Goal: Task Accomplishment & Management: Manage account settings

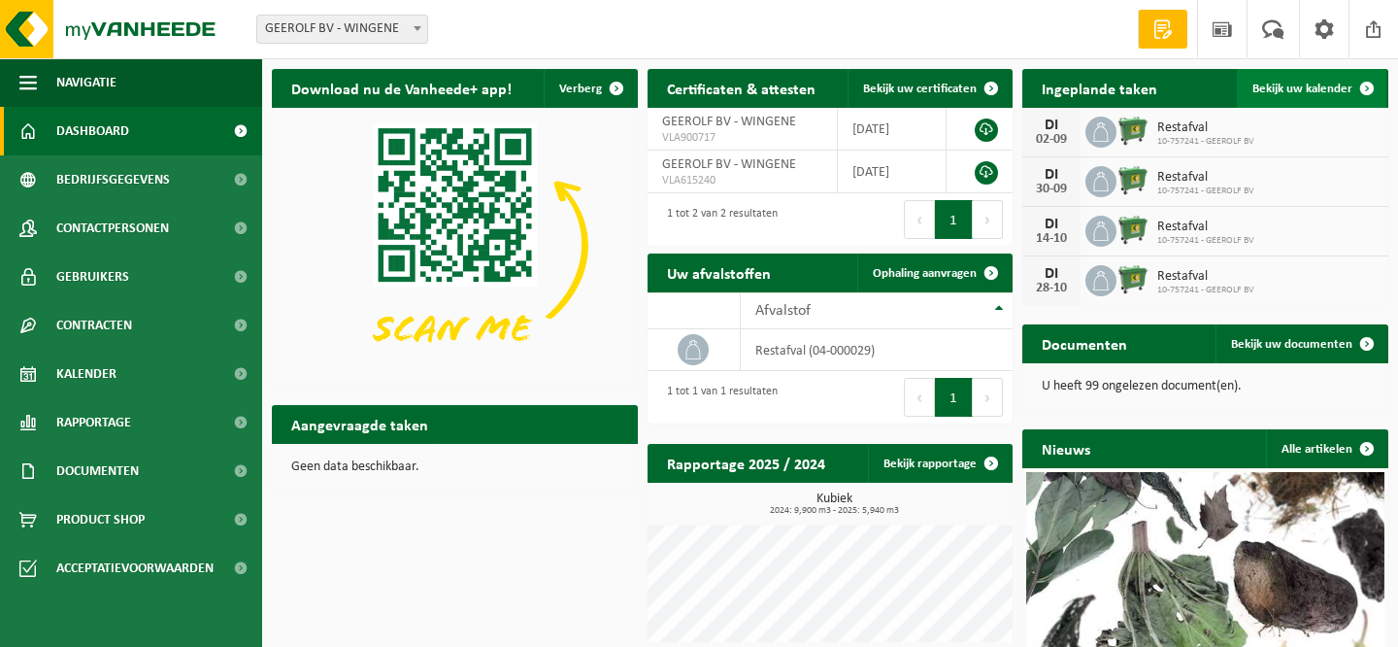
click at [1296, 86] on span "Bekijk uw kalender" at bounding box center [1302, 89] width 100 height 13
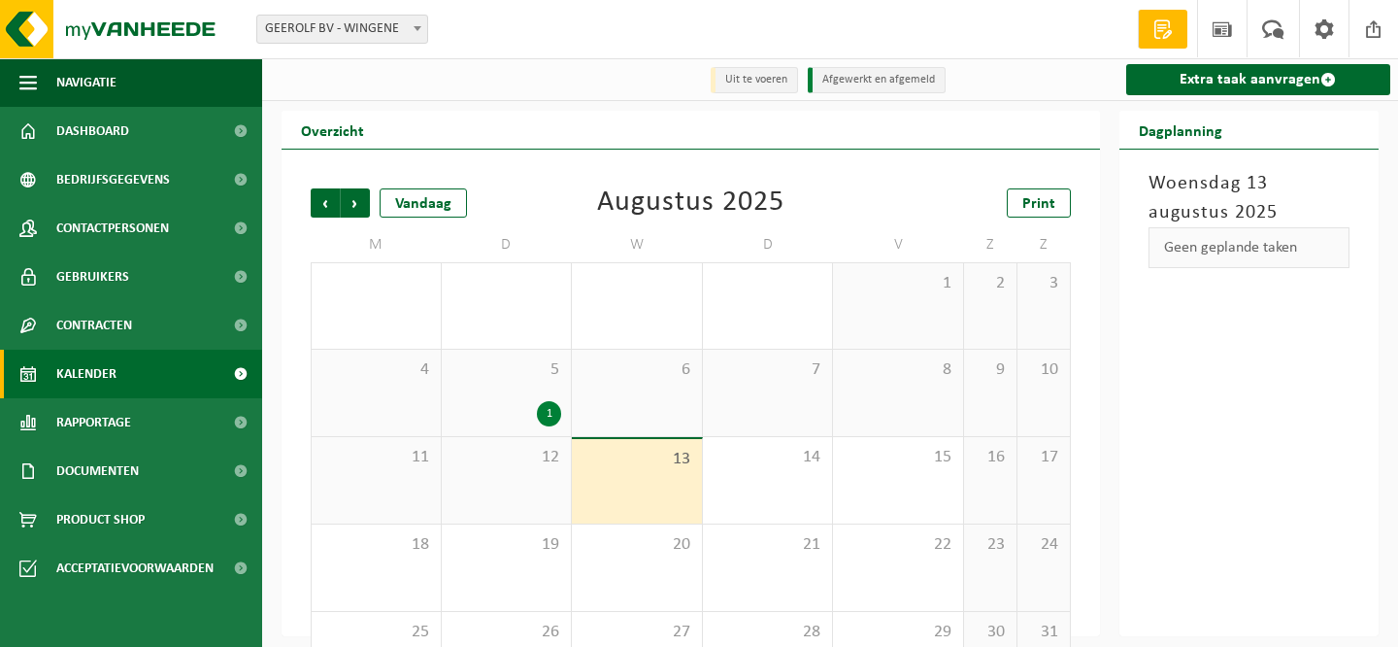
scroll to position [72, 0]
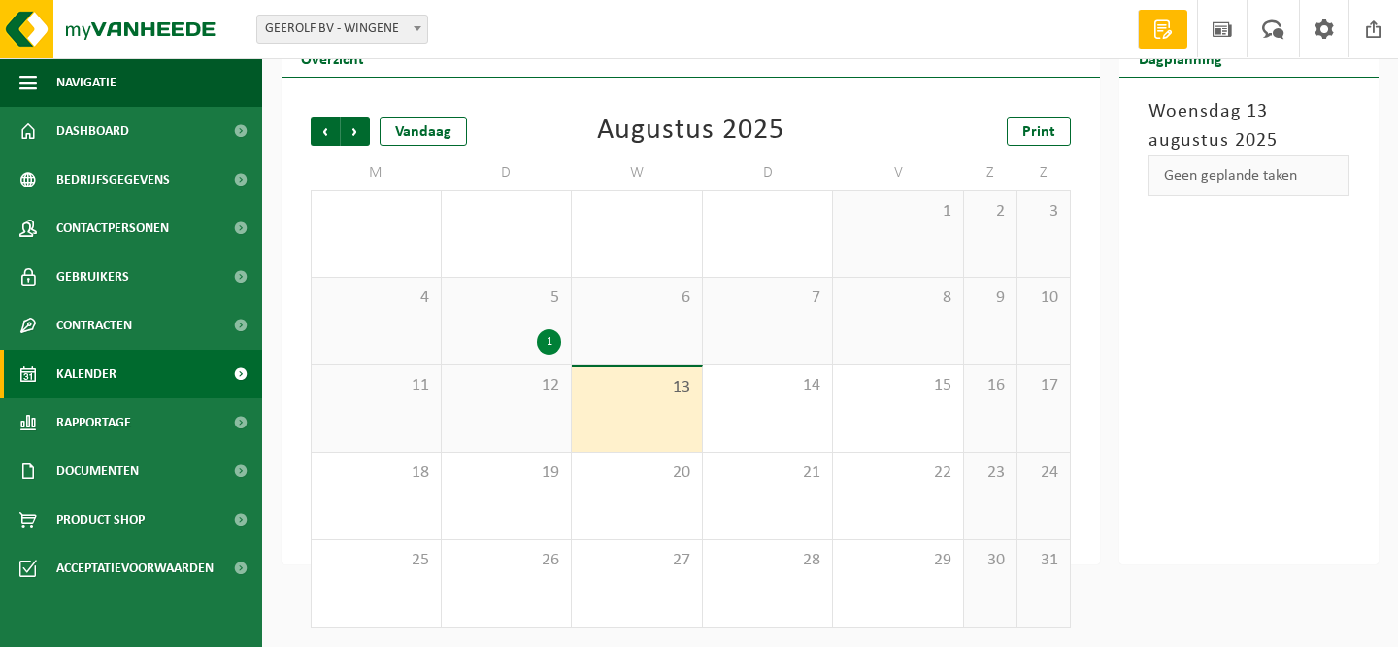
click at [548, 344] on div "1" at bounding box center [549, 341] width 24 height 25
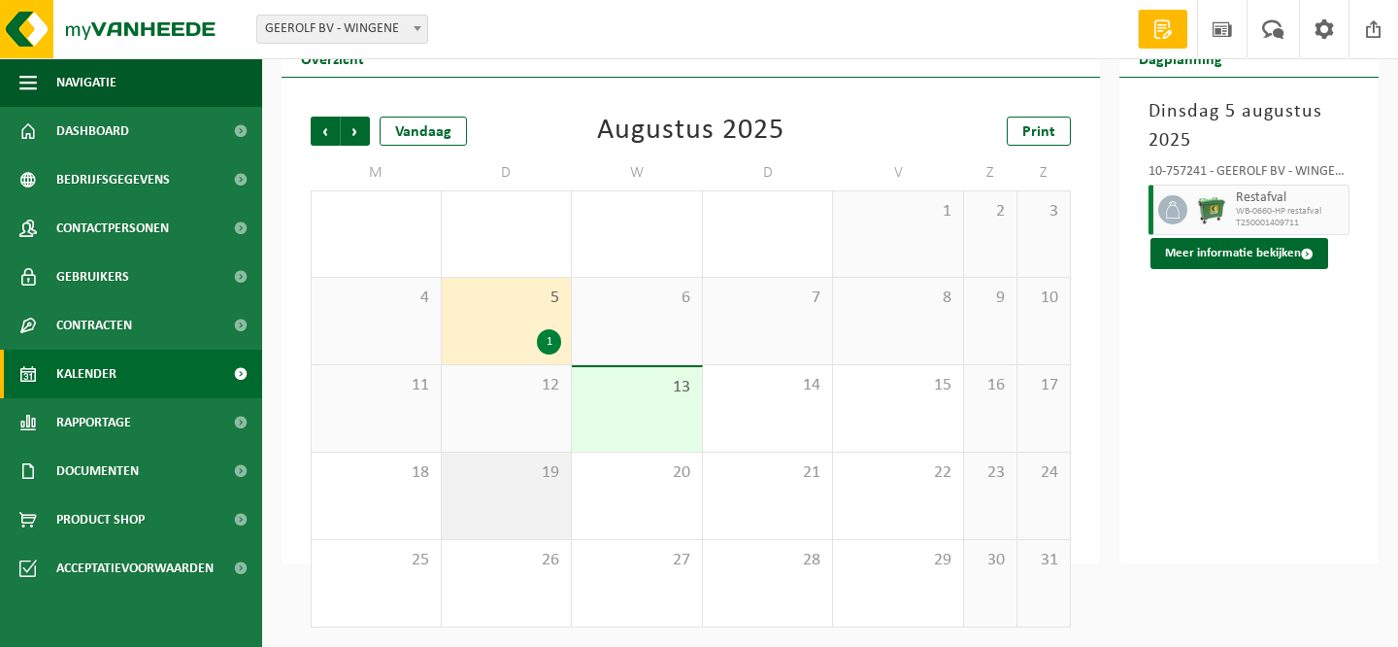
click at [522, 495] on div "19" at bounding box center [507, 495] width 130 height 86
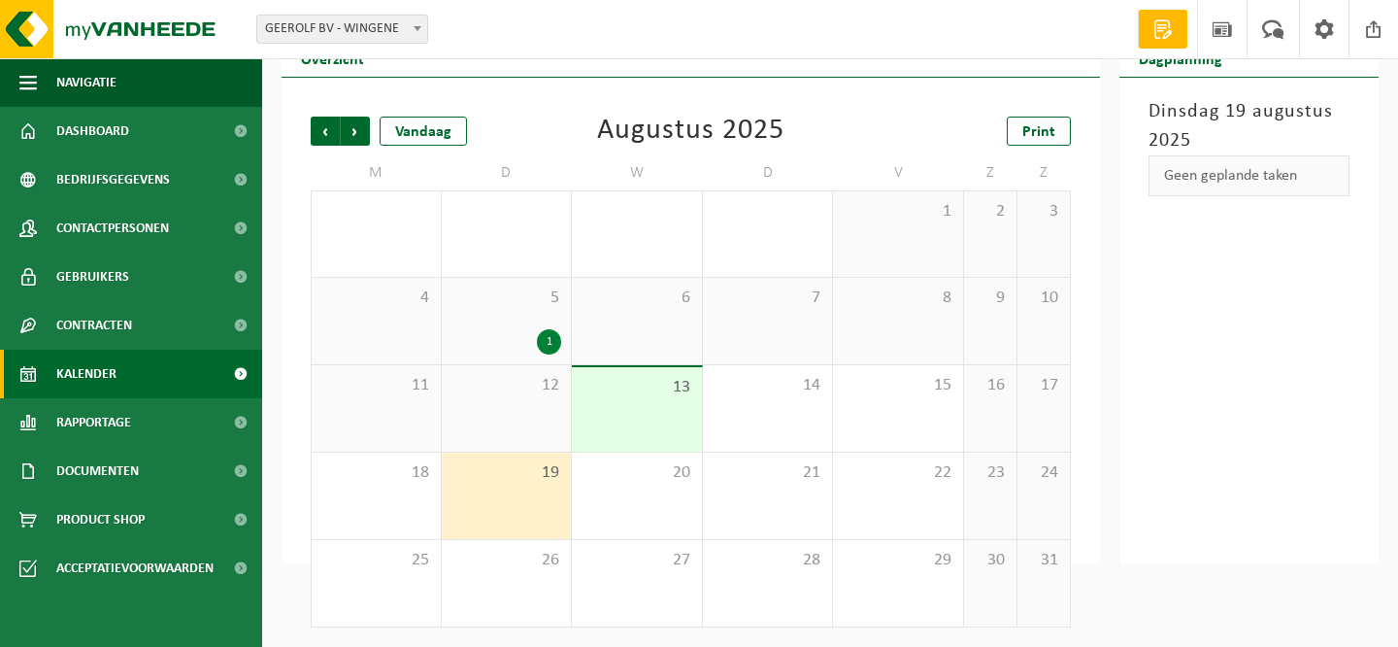
click at [1219, 180] on div "Geen geplande taken" at bounding box center [1250, 175] width 202 height 41
click at [522, 491] on div "19" at bounding box center [507, 495] width 130 height 86
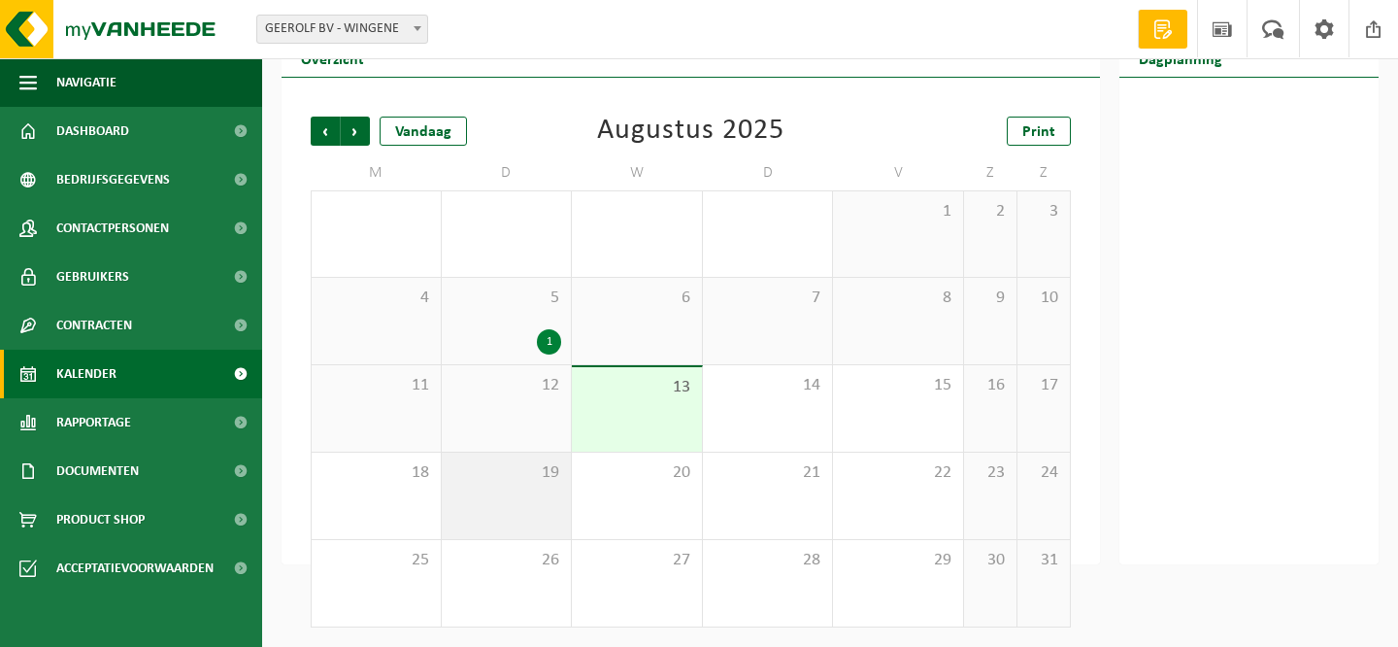
click at [522, 491] on div "19" at bounding box center [507, 495] width 130 height 86
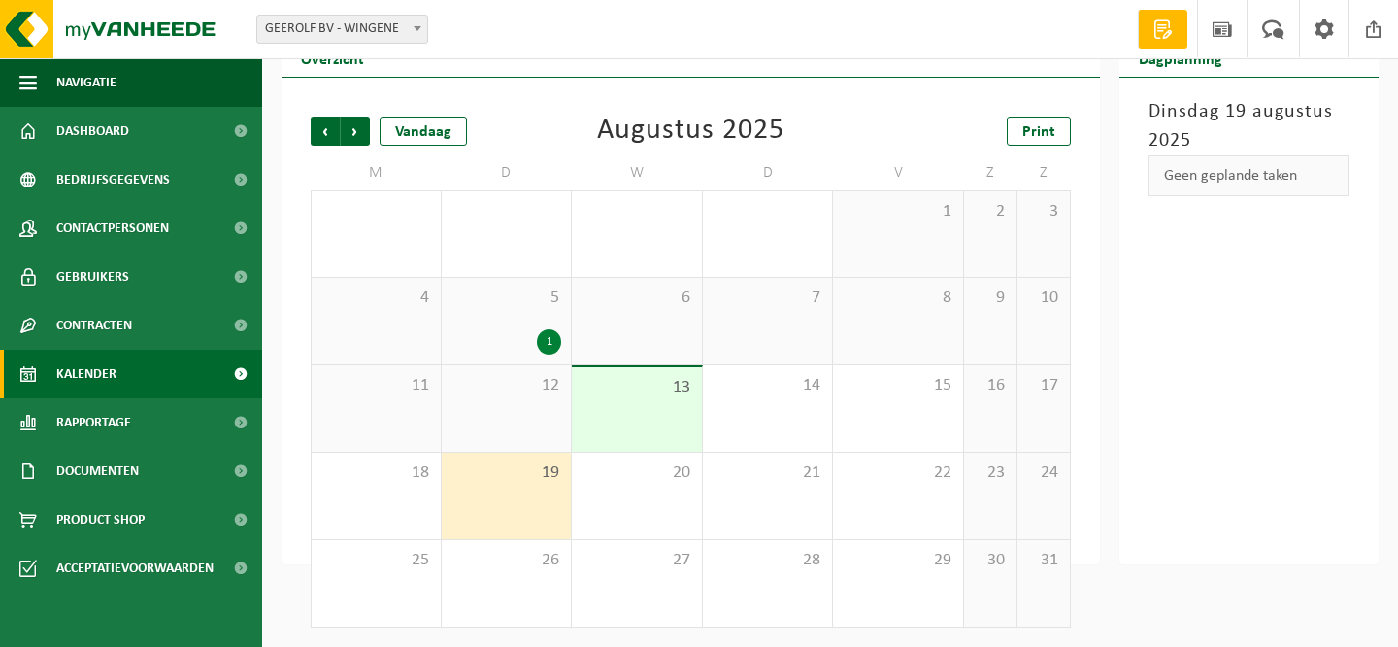
scroll to position [0, 0]
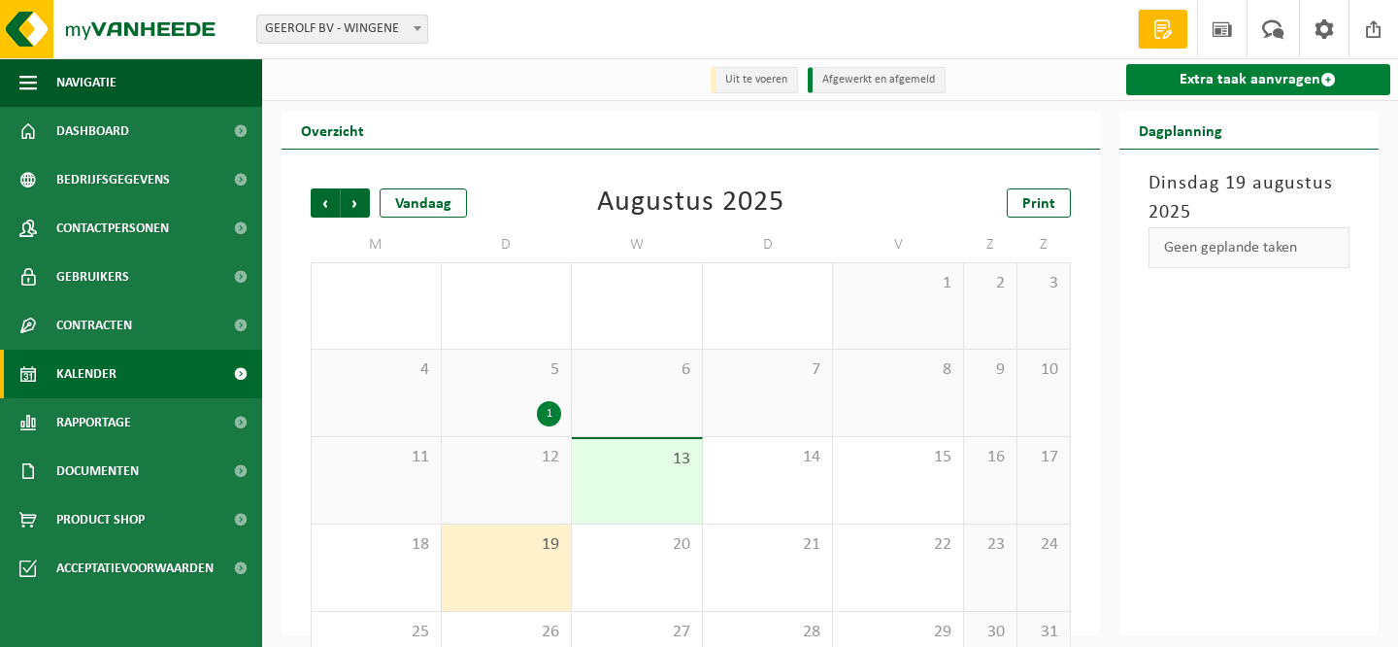
click at [1240, 74] on link "Extra taak aanvragen" at bounding box center [1258, 79] width 265 height 31
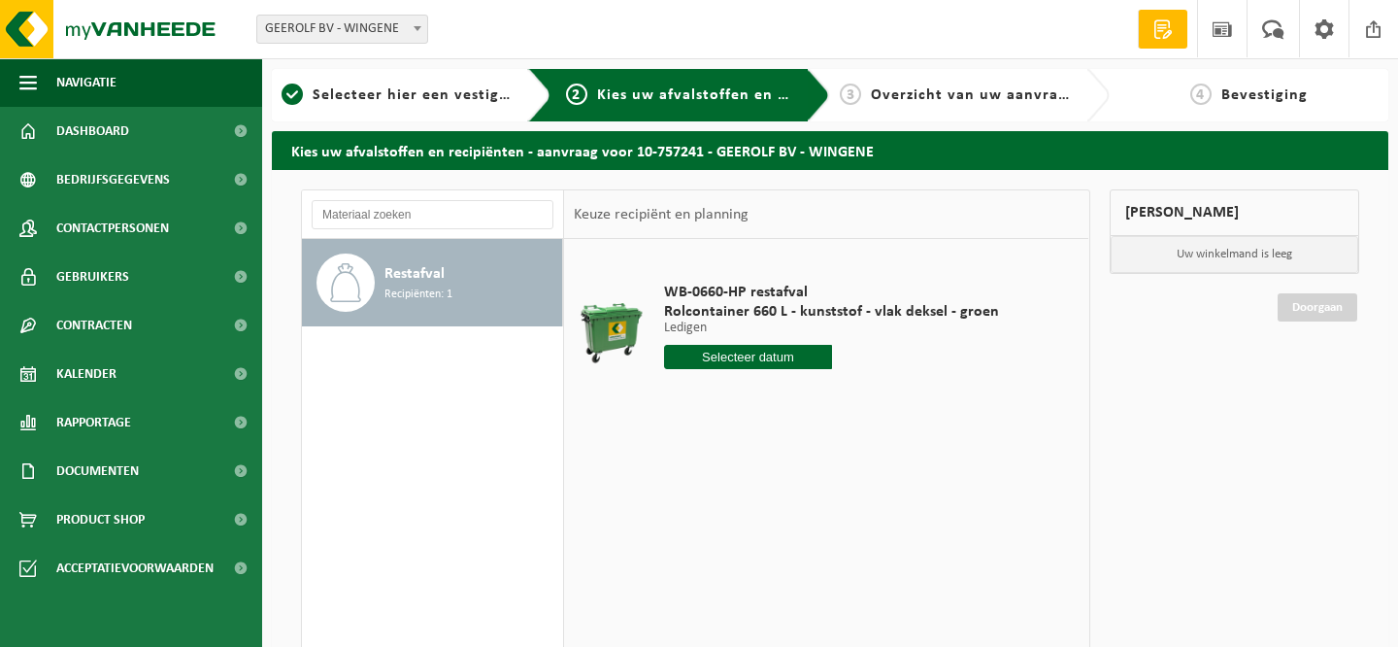
click at [763, 358] on input "text" at bounding box center [748, 357] width 168 height 24
click at [712, 559] on div "19" at bounding box center [716, 560] width 34 height 31
type input "Van 2025-08-19"
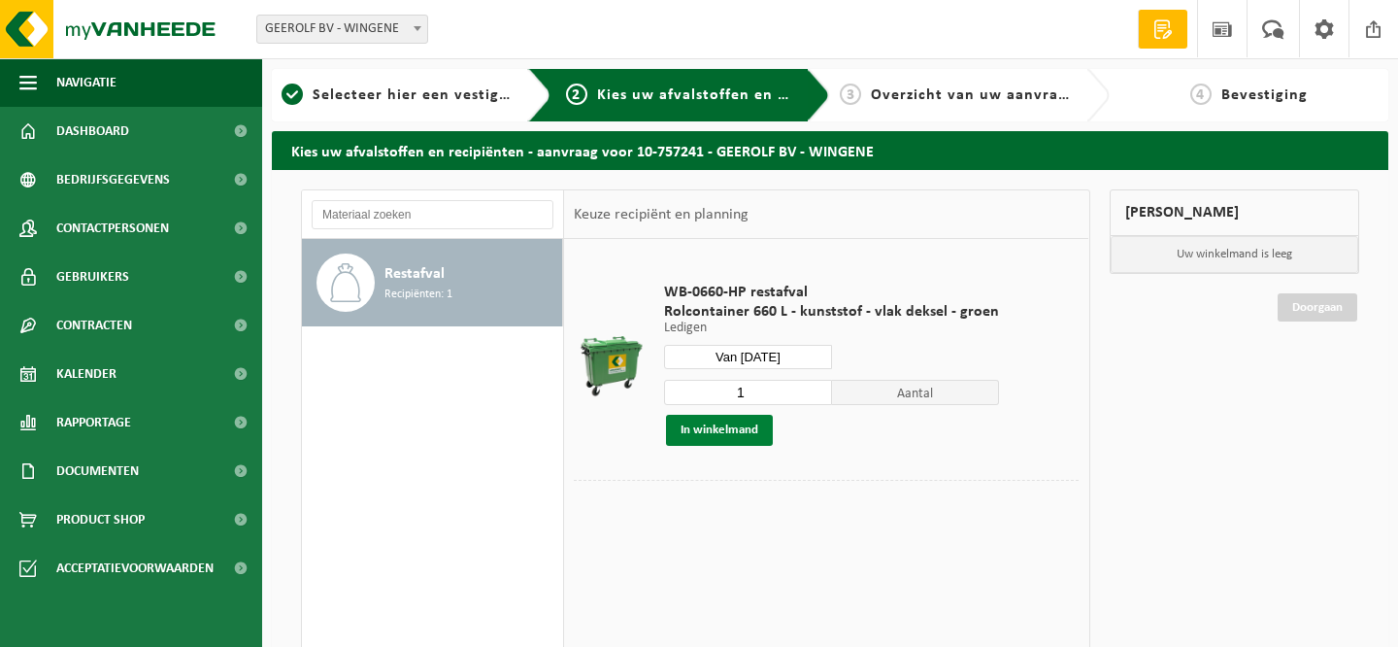
click at [724, 430] on button "In winkelmand" at bounding box center [719, 430] width 107 height 31
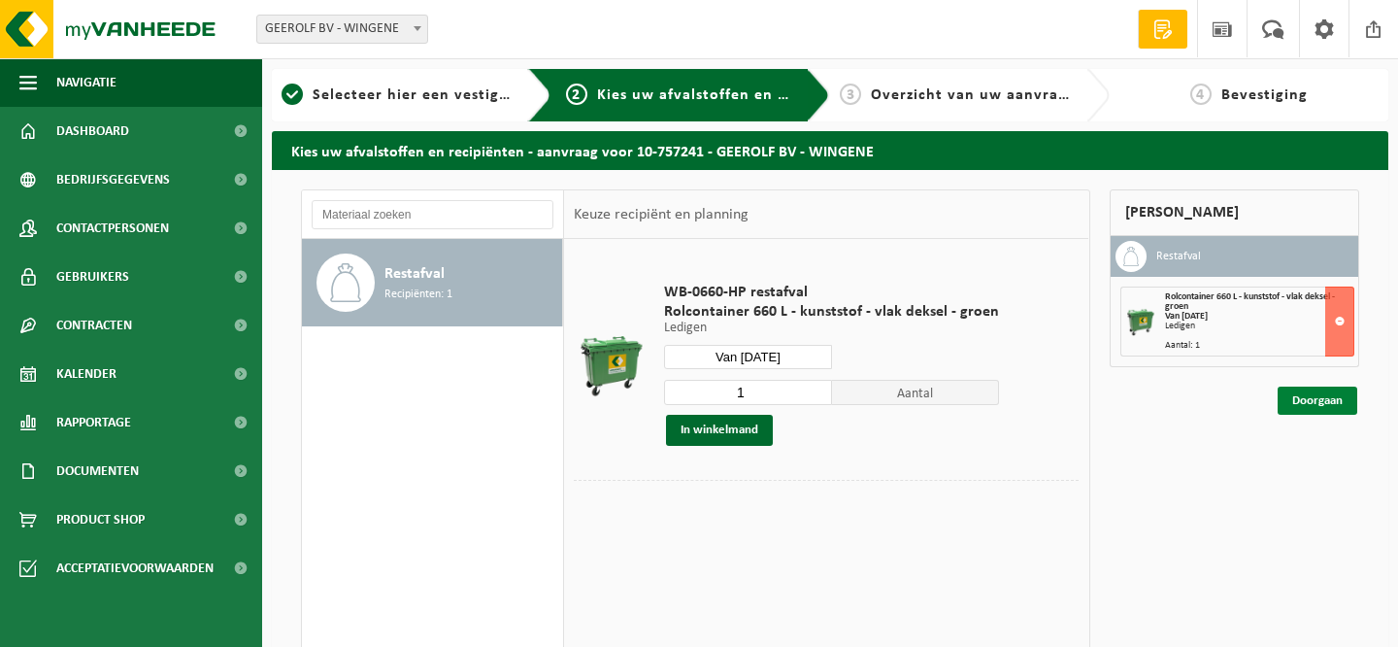
click at [1311, 399] on link "Doorgaan" at bounding box center [1318, 400] width 80 height 28
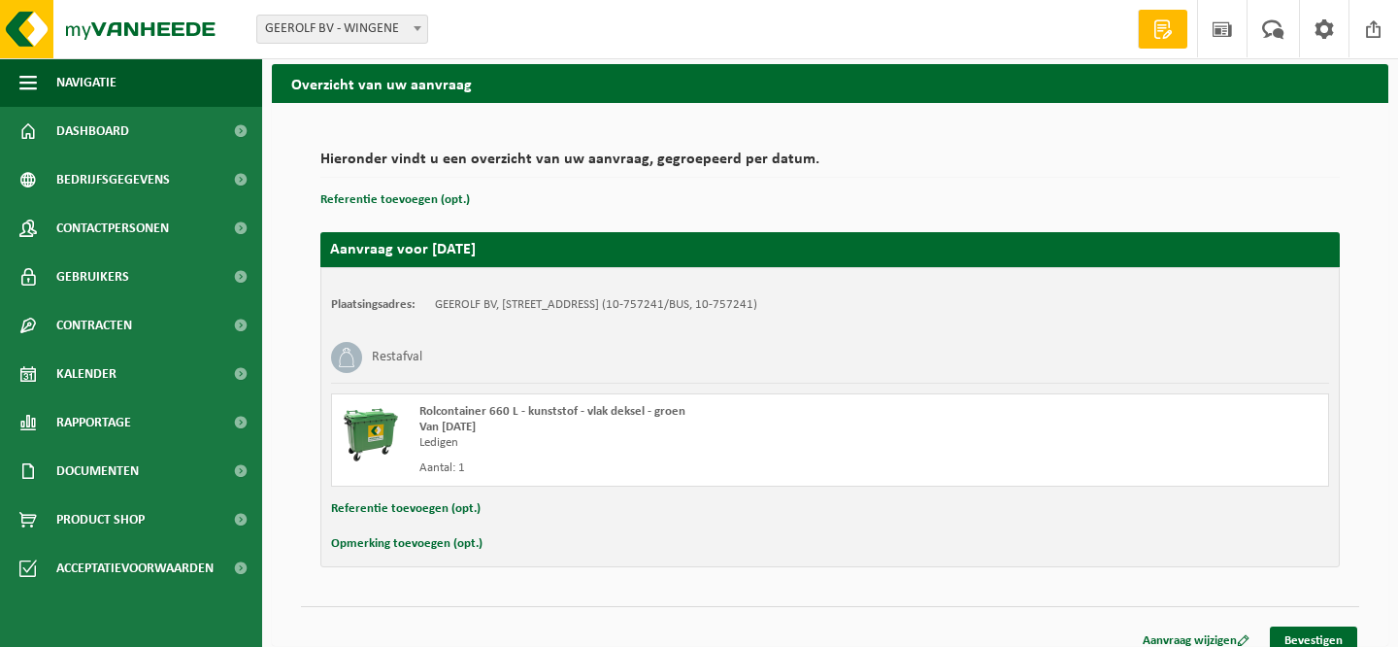
scroll to position [85, 0]
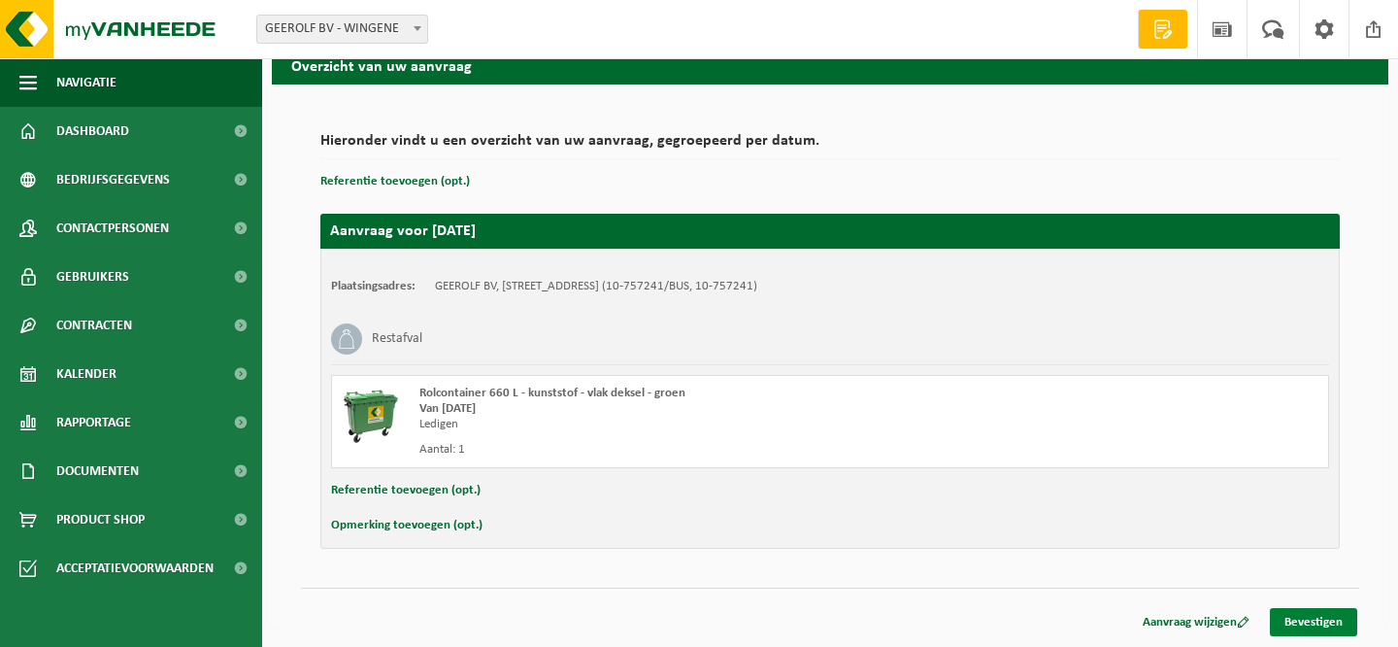
click at [1321, 617] on link "Bevestigen" at bounding box center [1313, 622] width 87 height 28
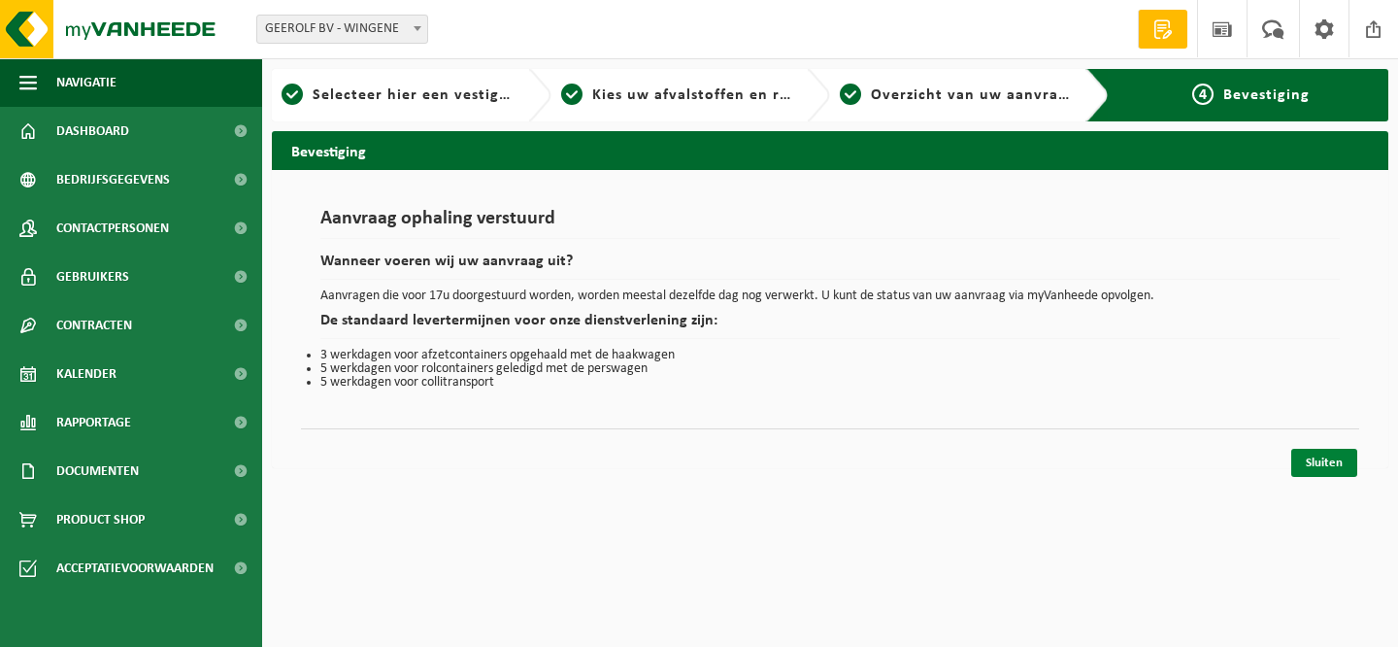
click at [1330, 460] on link "Sluiten" at bounding box center [1324, 463] width 66 height 28
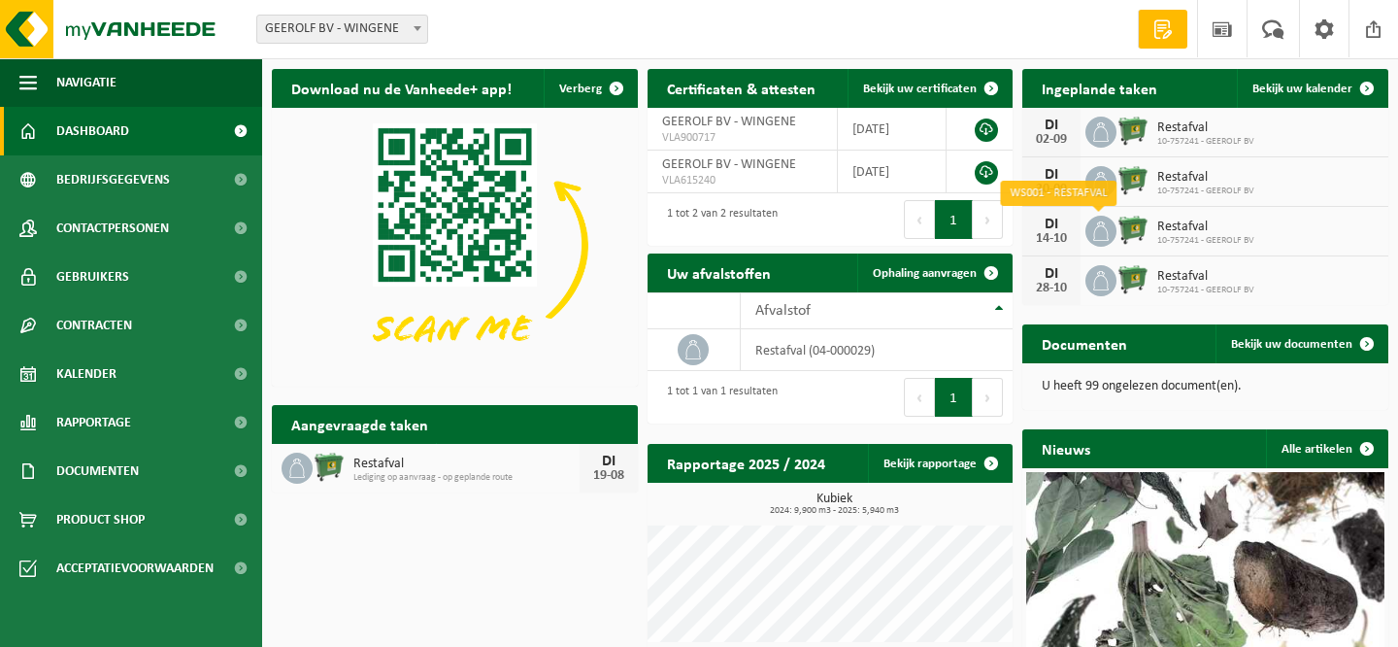
click at [1108, 235] on icon at bounding box center [1100, 230] width 19 height 19
click at [1044, 230] on div "DI" at bounding box center [1051, 225] width 39 height 16
click at [1353, 235] on div "[DATE] Restafval 10-757241 - GEEROLF BV" at bounding box center [1205, 232] width 366 height 50
click at [1304, 84] on span "Bekijk uw kalender" at bounding box center [1302, 89] width 100 height 13
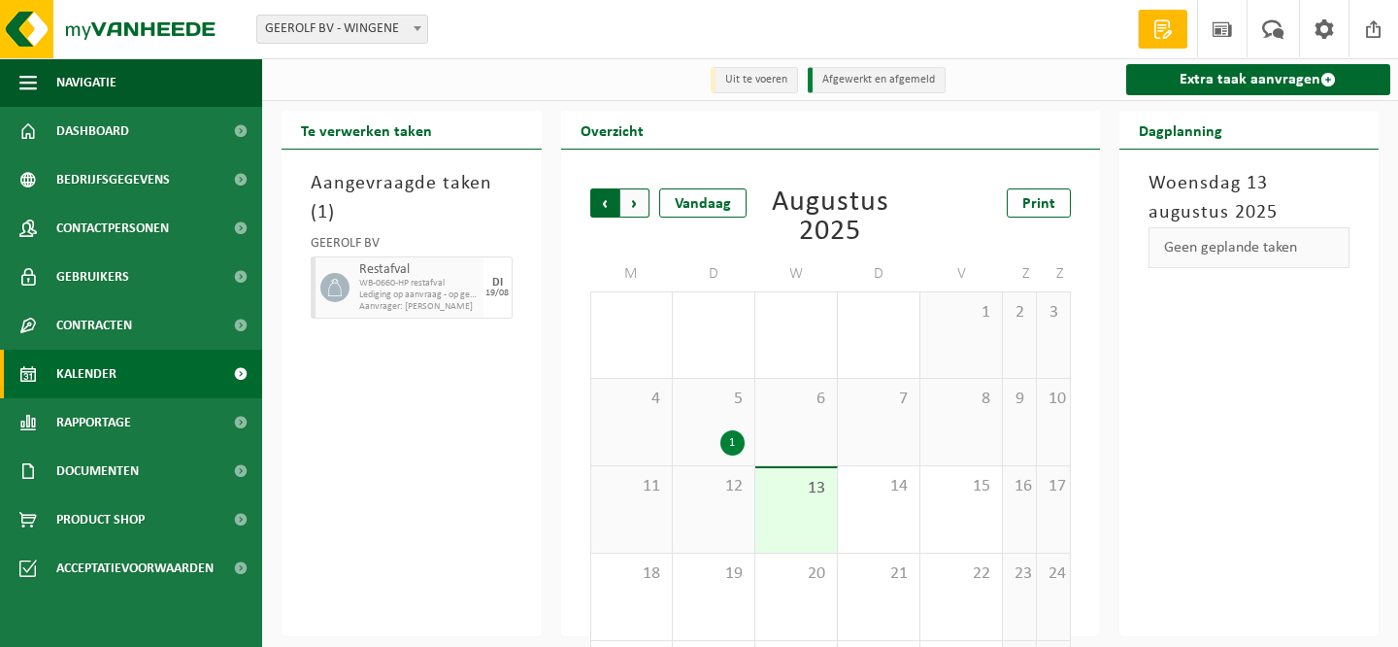
click at [632, 203] on span "Volgende" at bounding box center [634, 202] width 29 height 29
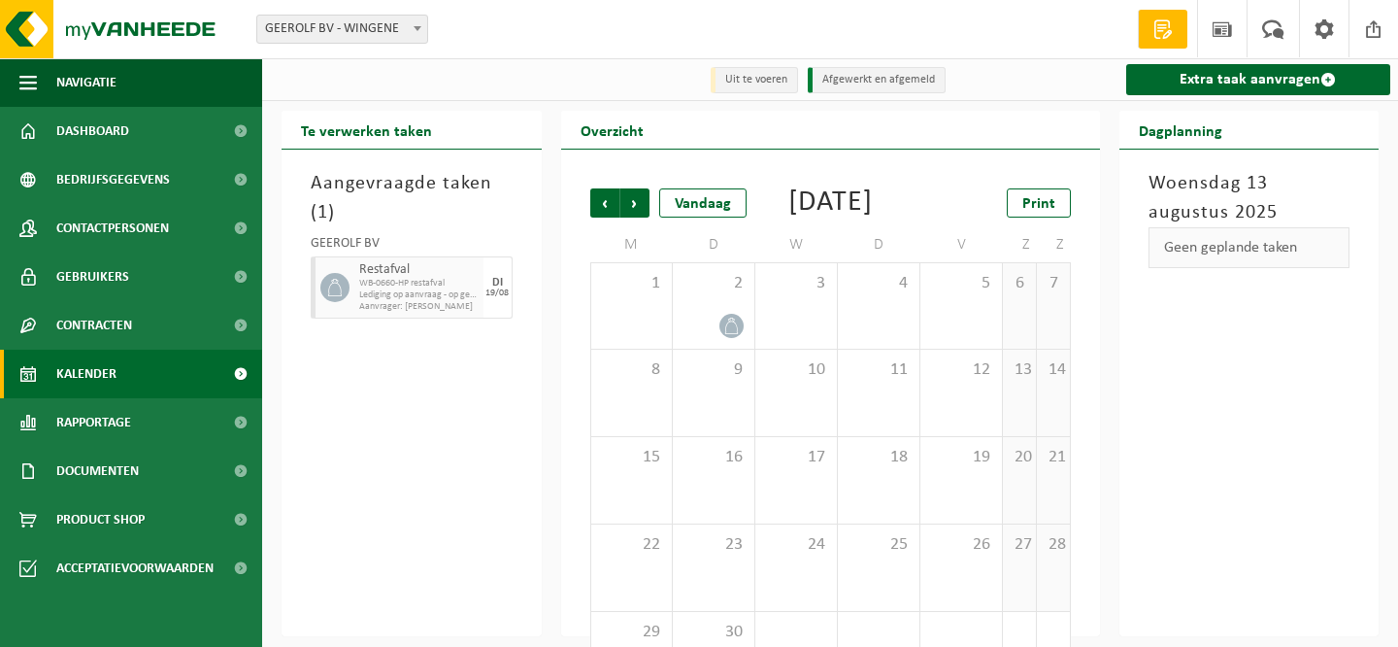
scroll to position [101, 0]
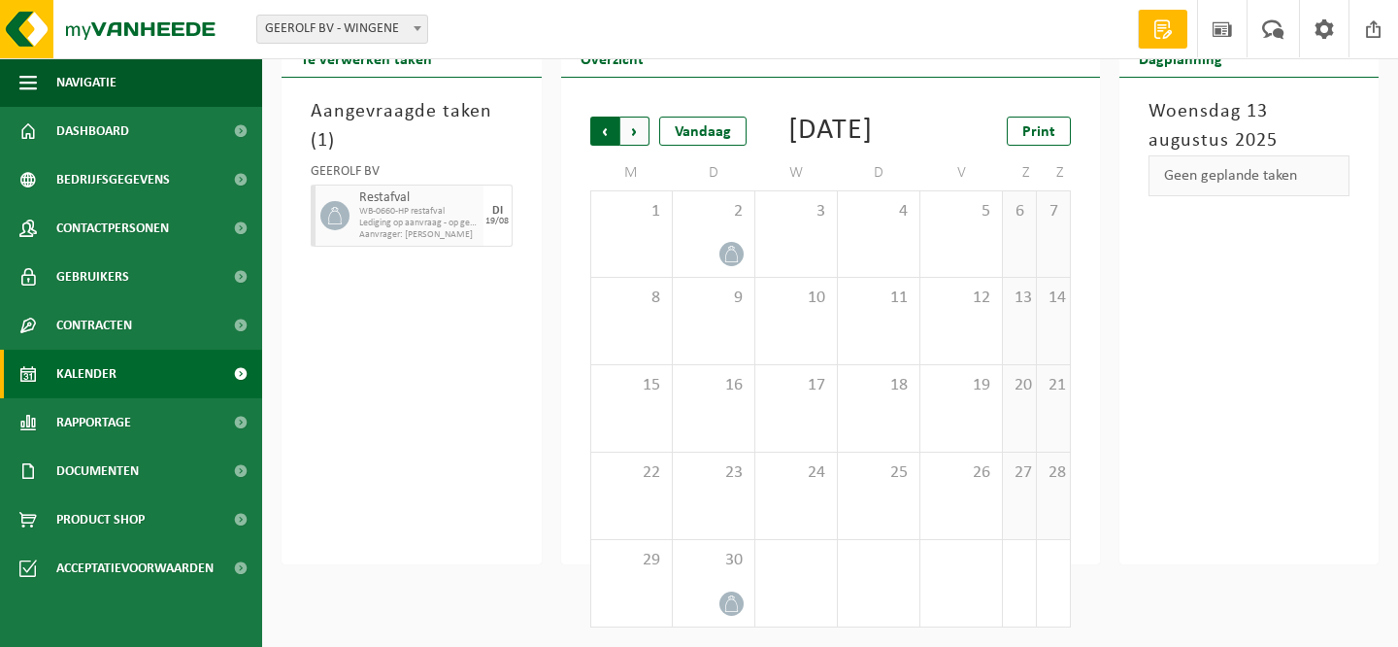
click at [637, 117] on span "Volgende" at bounding box center [634, 131] width 29 height 29
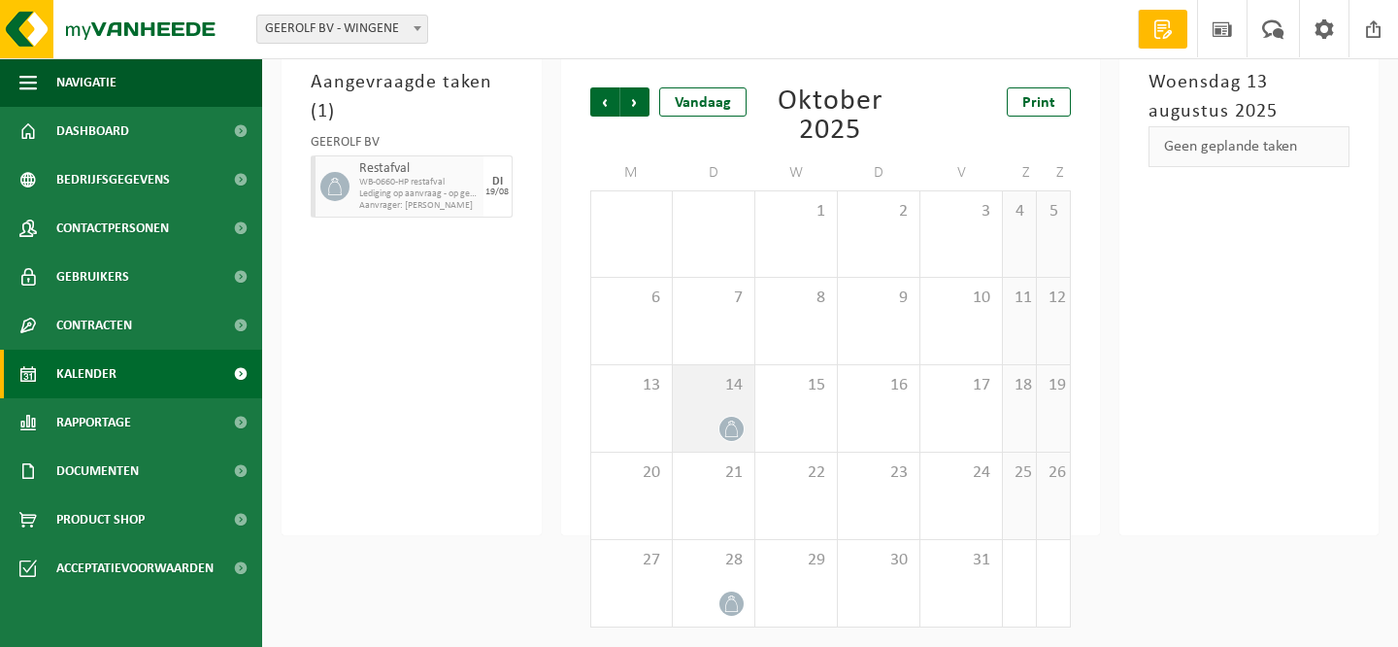
click at [701, 430] on div at bounding box center [714, 429] width 62 height 26
click at [704, 428] on div at bounding box center [714, 429] width 62 height 26
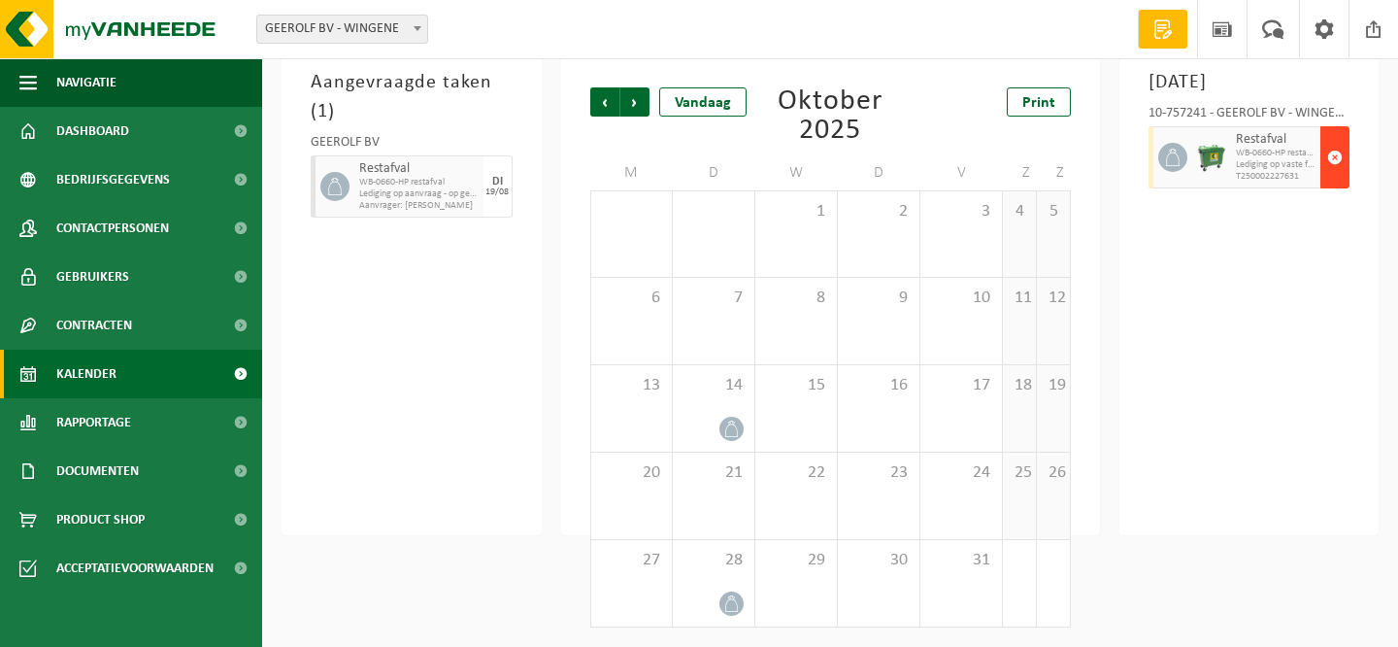
click at [1338, 177] on span "button" at bounding box center [1335, 157] width 16 height 39
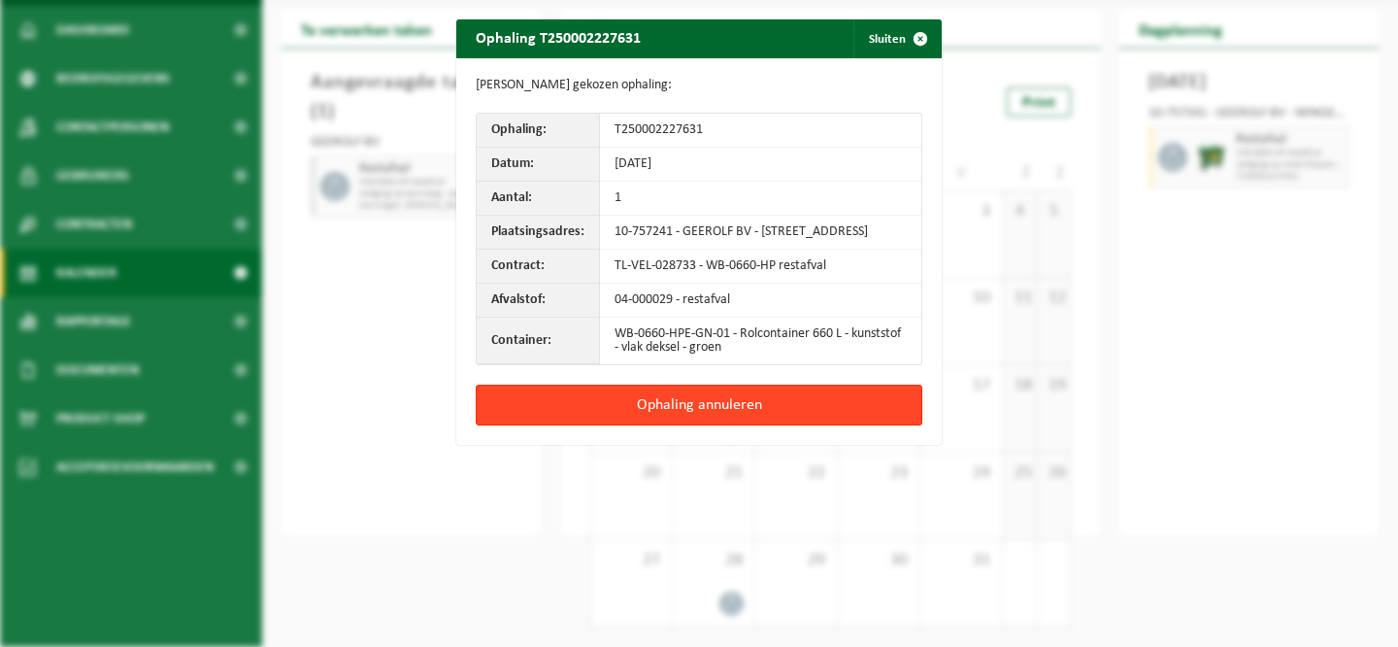
click at [701, 415] on button "Ophaling annuleren" at bounding box center [699, 404] width 447 height 41
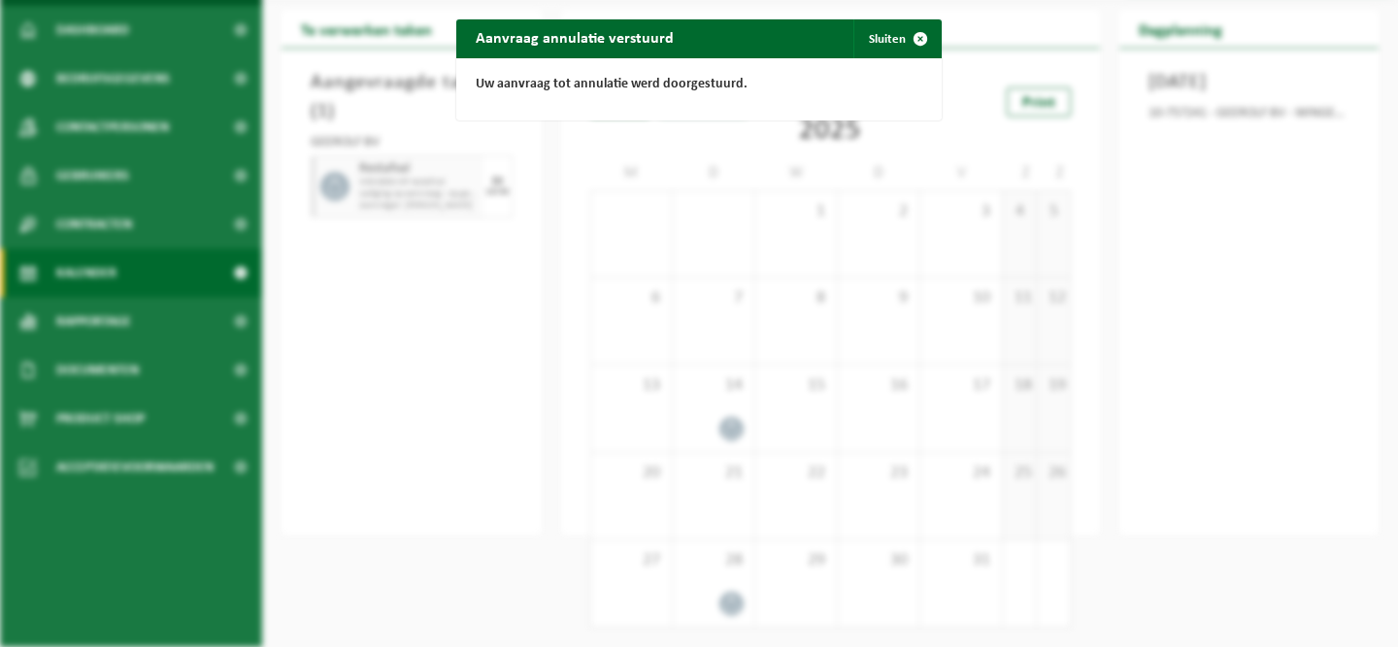
drag, startPoint x: 920, startPoint y: 34, endPoint x: 962, endPoint y: 60, distance: 49.3
click at [921, 34] on span "button" at bounding box center [920, 38] width 39 height 39
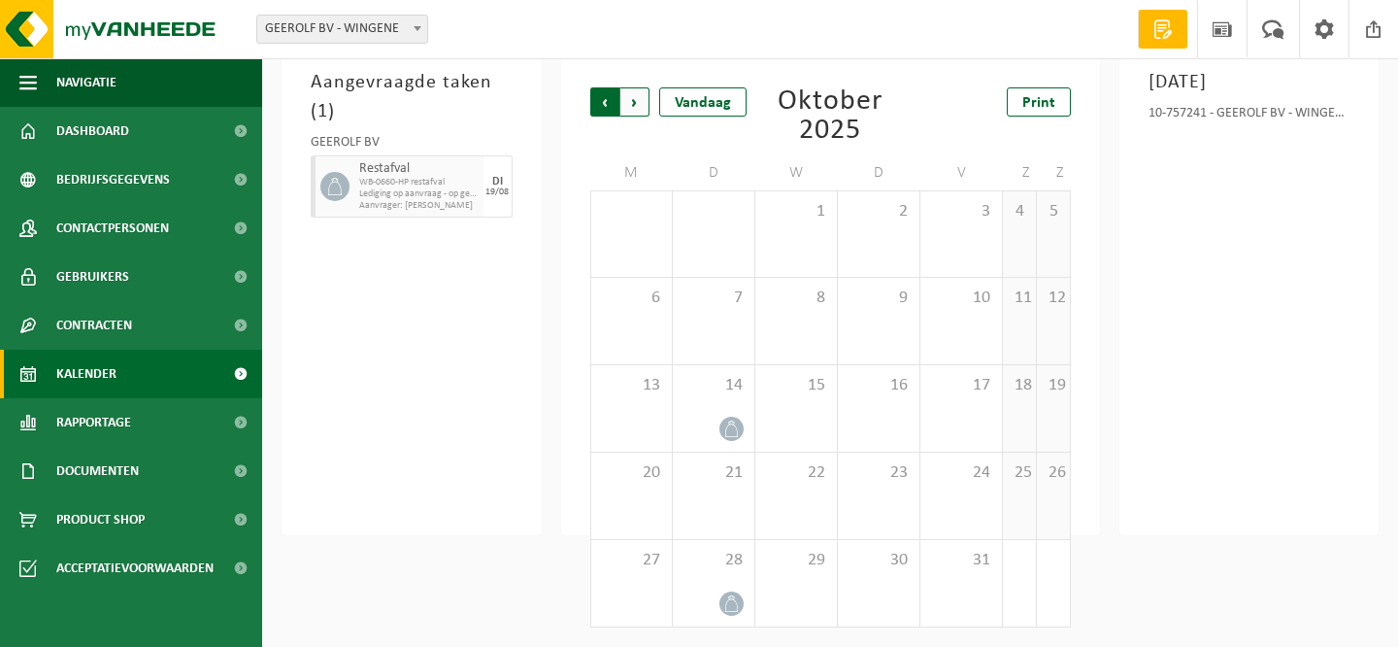
click at [628, 104] on span "Volgende" at bounding box center [634, 101] width 29 height 29
